Goal: Information Seeking & Learning: Learn about a topic

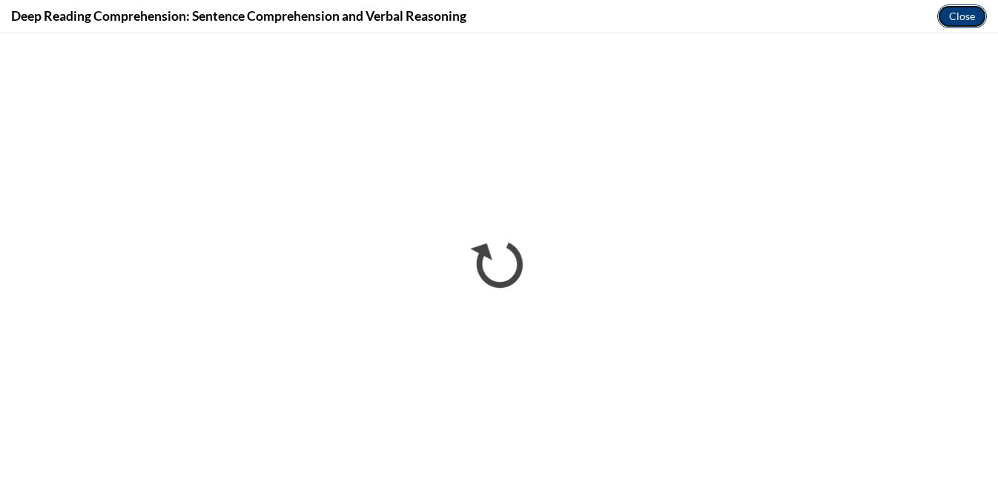
click at [956, 17] on button "Close" at bounding box center [962, 16] width 50 height 24
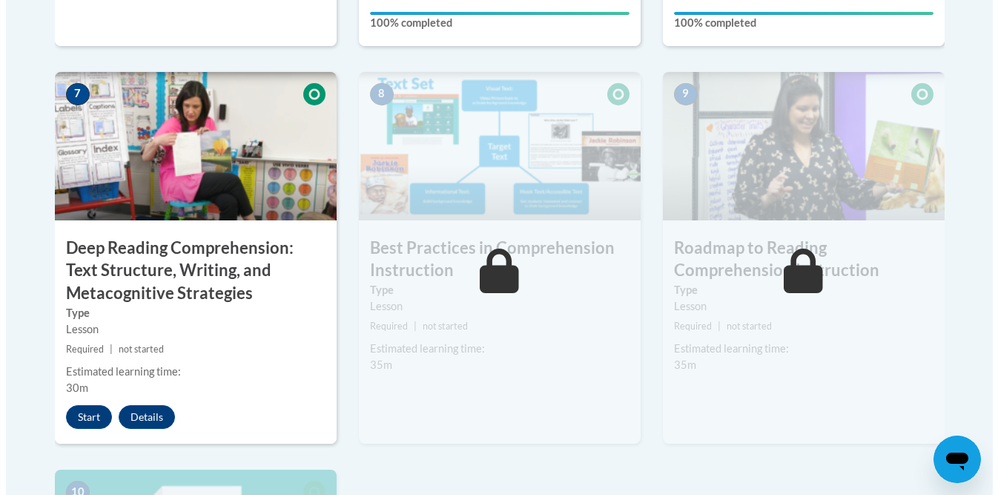
scroll to position [1287, 0]
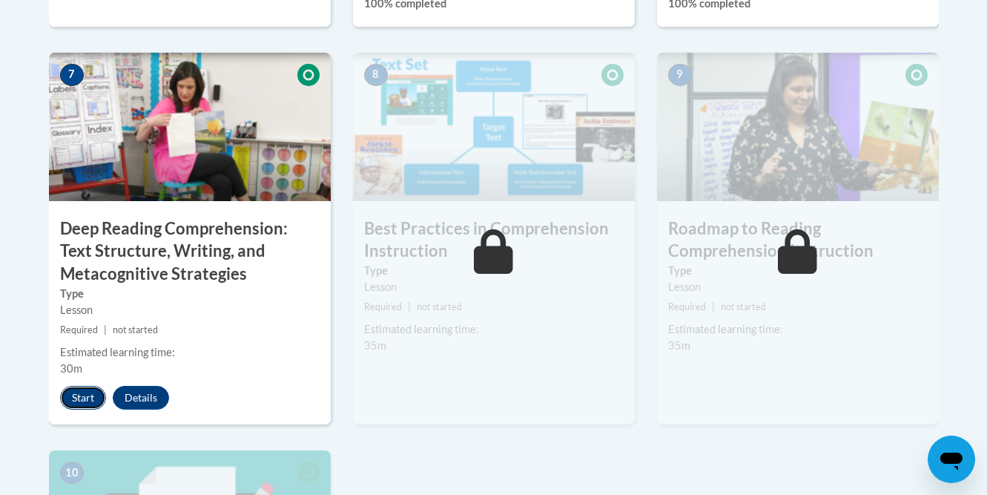
click at [95, 399] on button "Start" at bounding box center [83, 398] width 46 height 24
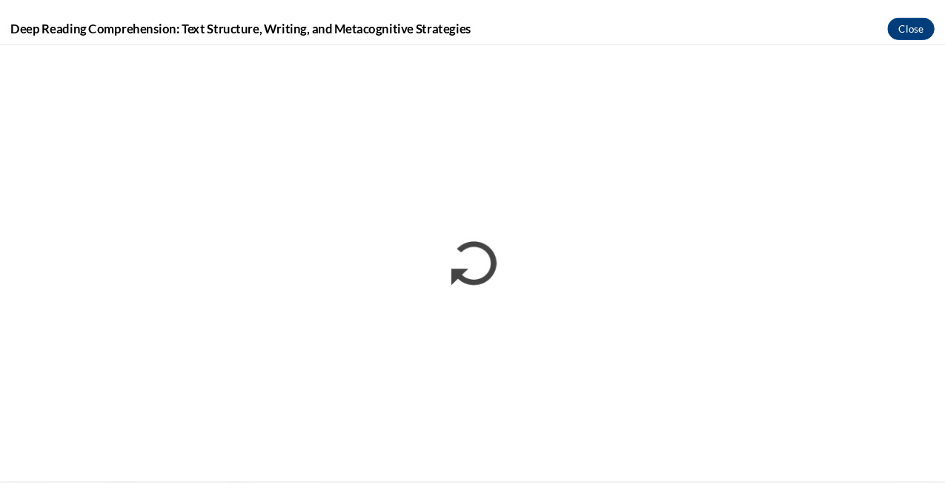
scroll to position [0, 0]
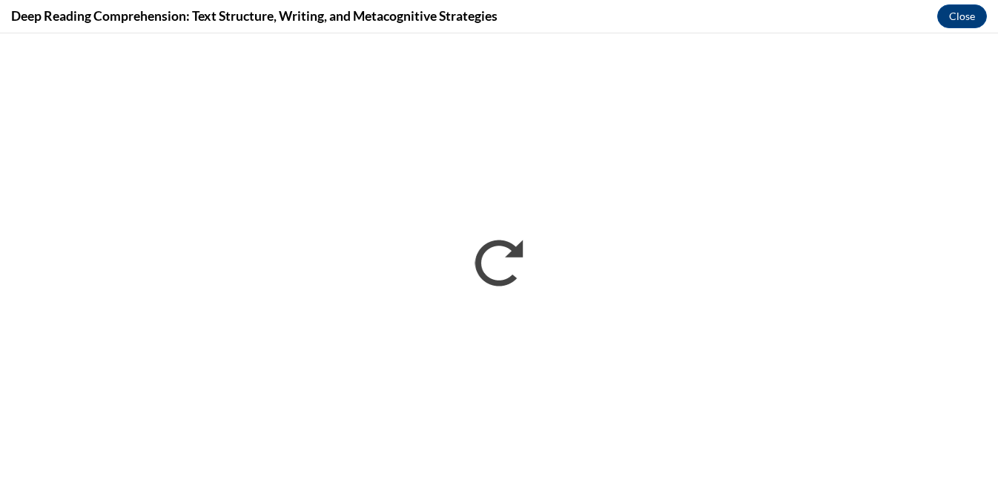
click at [609, 2] on div "Deep Reading Comprehension: Text Structure, Writing, and Metacognitive Strategi…" at bounding box center [499, 16] width 998 height 33
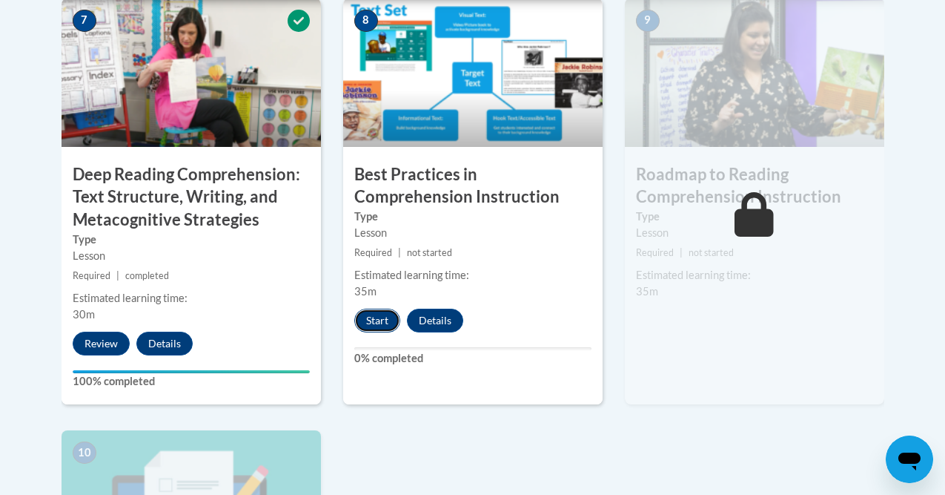
click at [354, 317] on button "Start" at bounding box center [377, 320] width 46 height 24
